Goal: Information Seeking & Learning: Learn about a topic

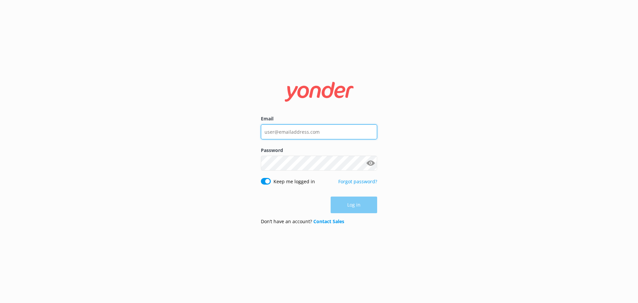
click at [330, 135] on input "Email" at bounding box center [319, 131] width 116 height 15
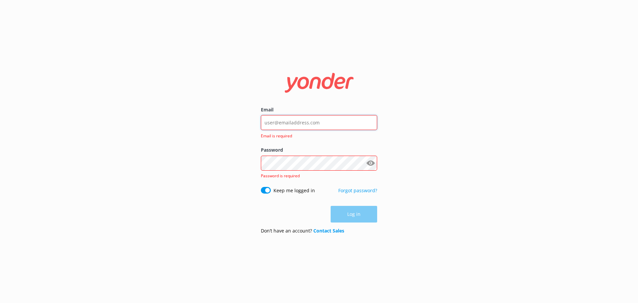
click at [369, 130] on div at bounding box center [319, 123] width 116 height 16
click at [372, 121] on keeper-lock "Open Keeper Popup" at bounding box center [370, 123] width 8 height 8
drag, startPoint x: 297, startPoint y: 122, endPoint x: 340, endPoint y: 117, distance: 42.6
click at [298, 122] on input "Email" at bounding box center [319, 122] width 116 height 15
click at [369, 121] on keeper-lock "Open Keeper Popup" at bounding box center [370, 123] width 8 height 8
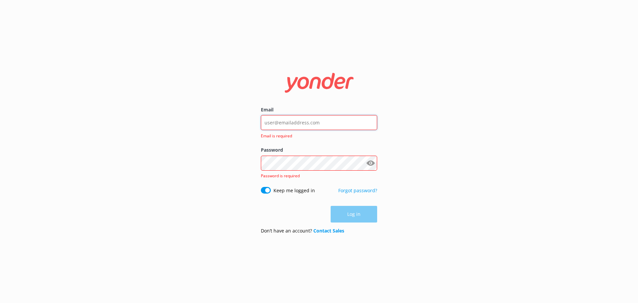
type input "[EMAIL_ADDRESS][DOMAIN_NAME]"
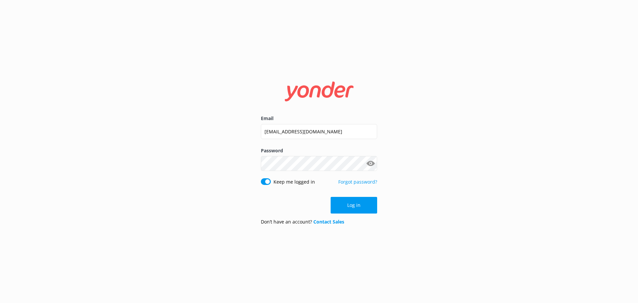
drag, startPoint x: 349, startPoint y: 202, endPoint x: 354, endPoint y: 201, distance: 5.0
click at [349, 202] on button "Log in" at bounding box center [354, 205] width 47 height 17
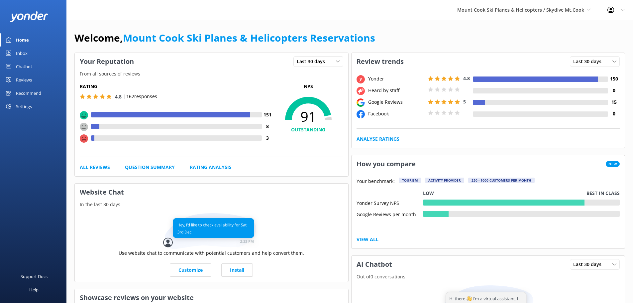
click at [34, 81] on link "Reviews" at bounding box center [33, 79] width 66 height 13
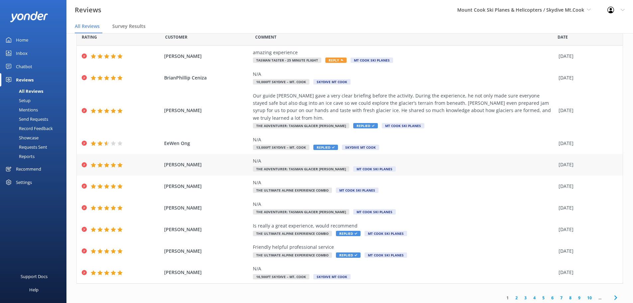
scroll to position [23, 0]
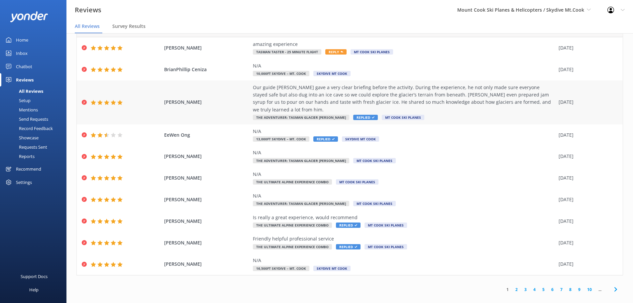
click at [278, 95] on div "Our guide [PERSON_NAME] gave a very clear briefing before the activity. During …" at bounding box center [404, 99] width 302 height 30
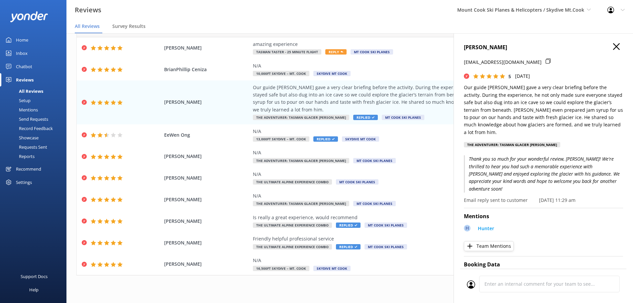
click at [613, 46] on use "button" at bounding box center [616, 46] width 7 height 7
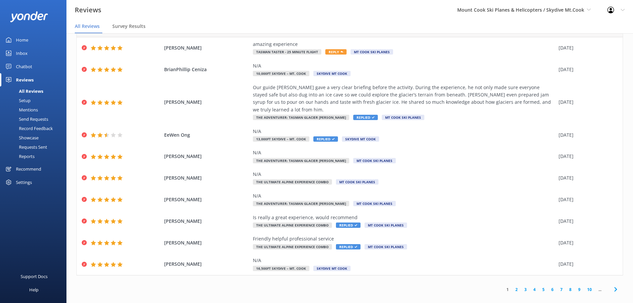
click at [512, 286] on link "2" at bounding box center [516, 289] width 9 height 6
